Goal: Task Accomplishment & Management: Manage account settings

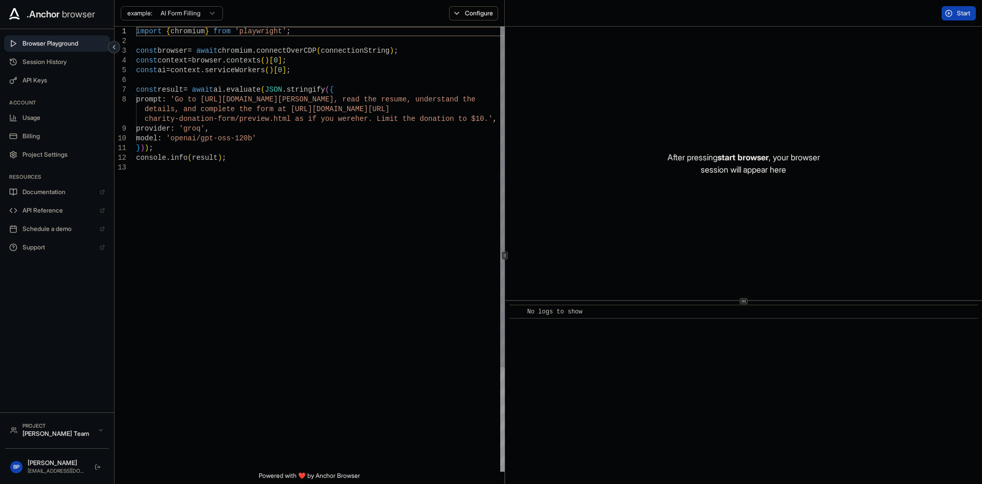
type textarea "**********"
click at [253, 165] on div "import { chromium } from 'playwright' ; const browser = await chromium . connec…" at bounding box center [321, 317] width 371 height 581
click at [49, 78] on span "API Keys" at bounding box center [64, 80] width 82 height 8
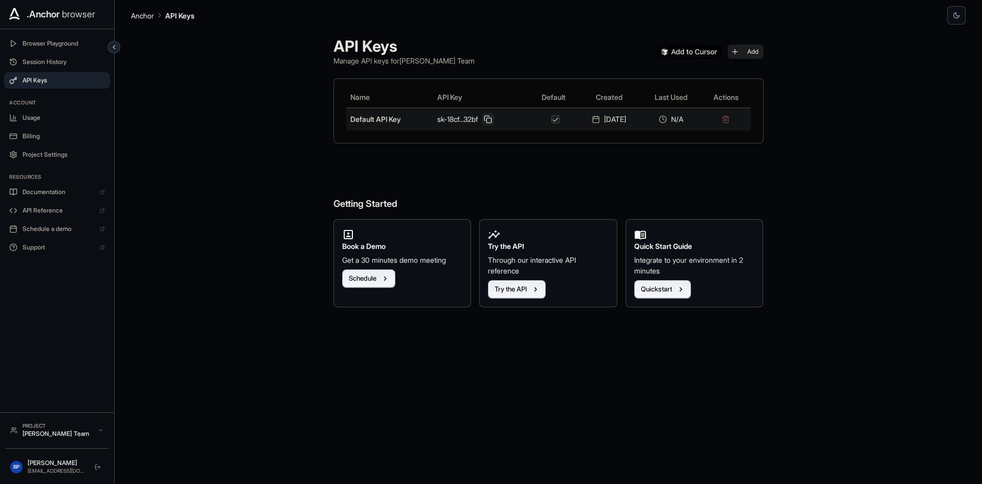
click at [482, 121] on button at bounding box center [488, 119] width 12 height 12
